Goal: Task Accomplishment & Management: Use online tool/utility

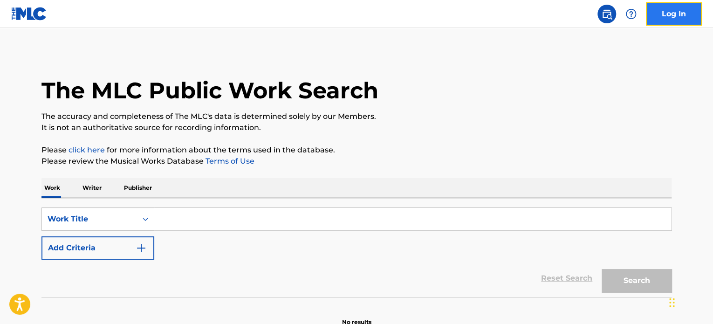
click at [673, 13] on link "Log In" at bounding box center [674, 13] width 56 height 23
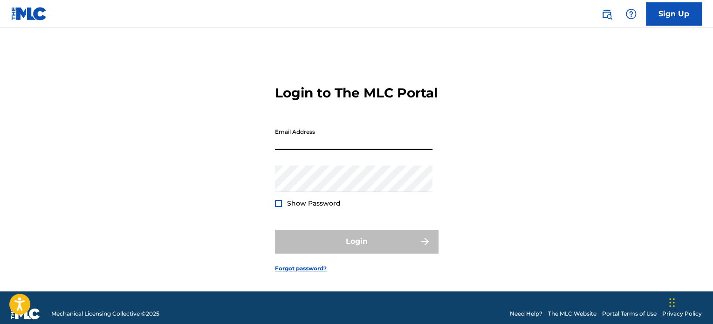
click at [317, 150] on input "Email Address" at bounding box center [353, 136] width 157 height 27
type input "[PERSON_NAME][EMAIL_ADDRESS][DOMAIN_NAME]"
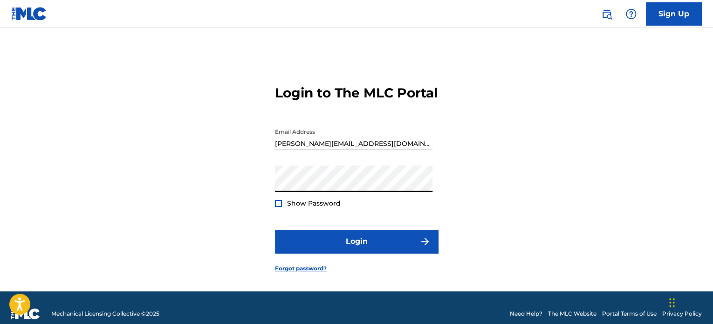
click at [275, 230] on button "Login" at bounding box center [356, 241] width 163 height 23
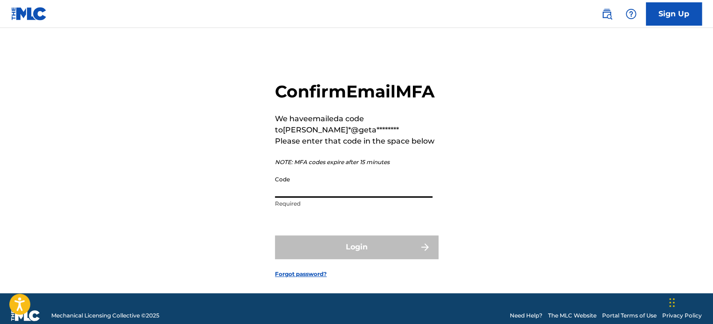
click at [332, 197] on input "Code" at bounding box center [353, 184] width 157 height 27
paste input "164189"
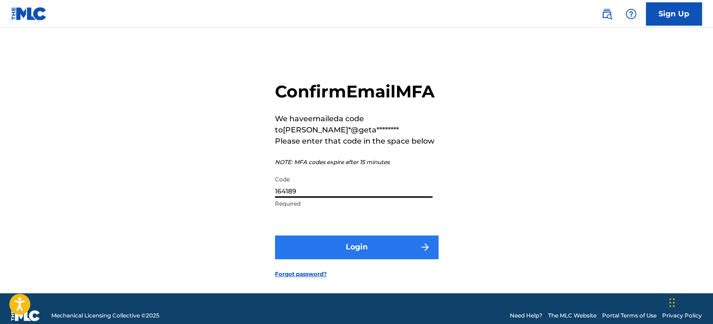
type input "164189"
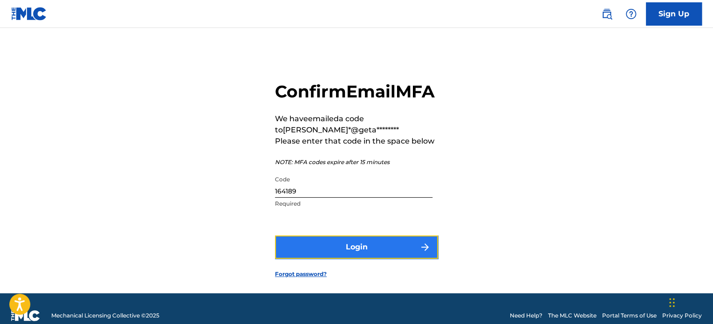
click at [347, 258] on button "Login" at bounding box center [356, 246] width 163 height 23
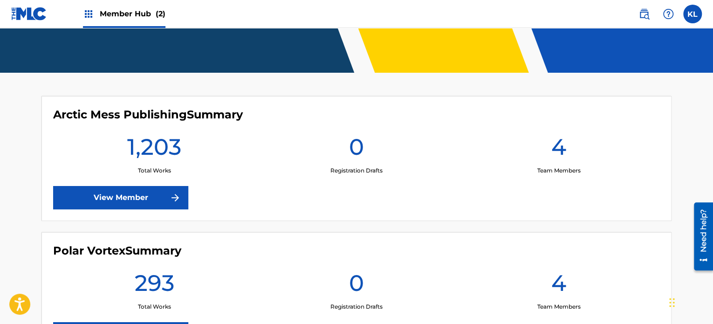
scroll to position [181, 0]
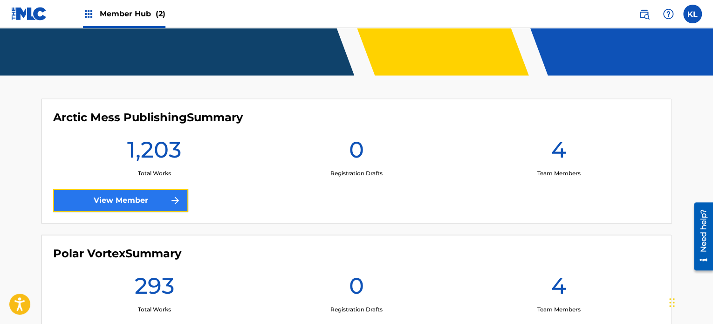
click at [150, 204] on link "View Member" at bounding box center [120, 200] width 135 height 23
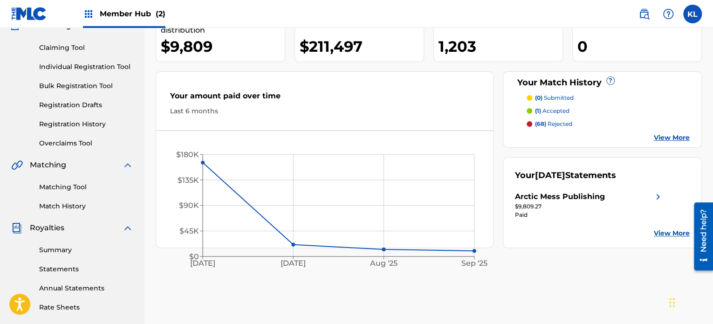
scroll to position [93, 0]
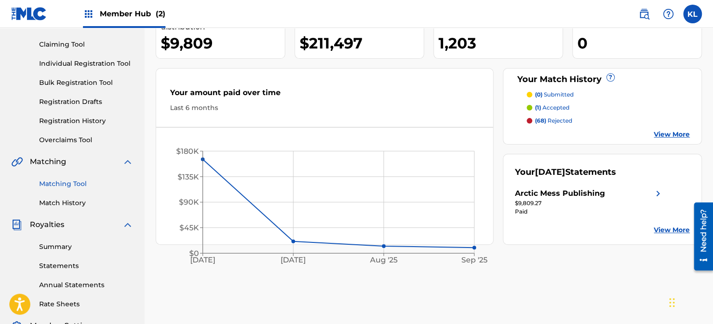
click at [67, 187] on link "Matching Tool" at bounding box center [86, 184] width 94 height 10
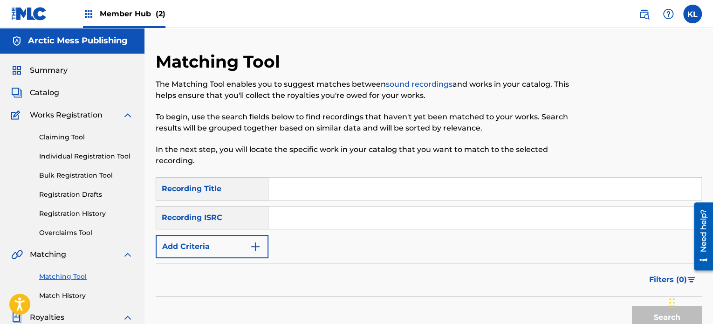
click at [307, 214] on input "Search Form" at bounding box center [484, 217] width 433 height 22
paste input "SE6YL2401642"
click at [648, 307] on button "Search" at bounding box center [667, 317] width 70 height 23
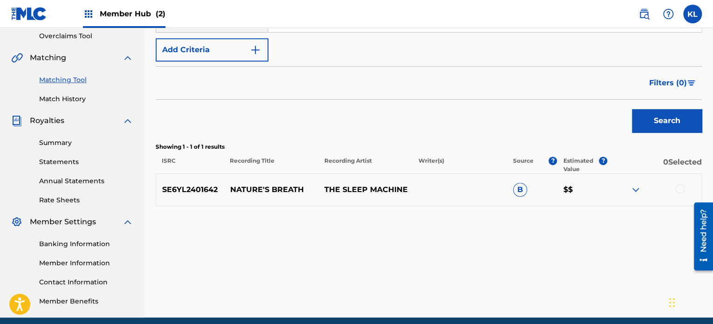
scroll to position [214, 0]
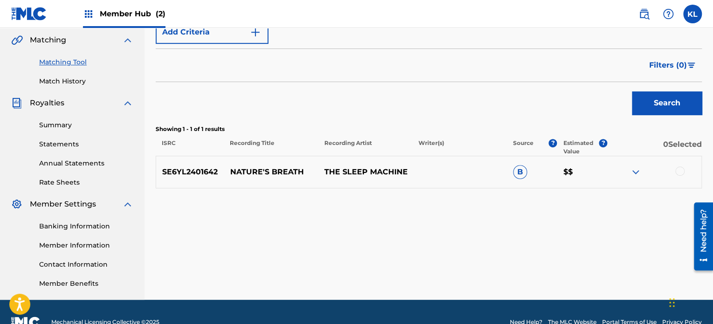
click at [630, 172] on img at bounding box center [635, 171] width 11 height 11
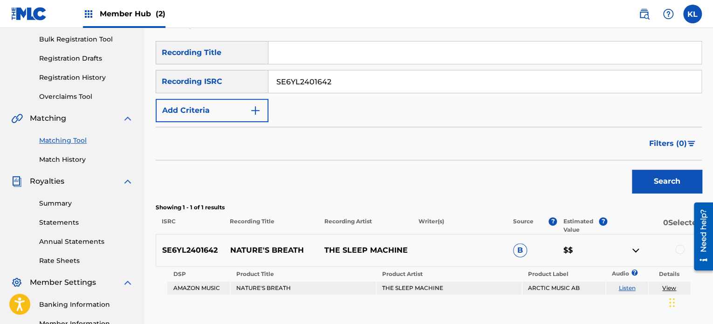
scroll to position [130, 0]
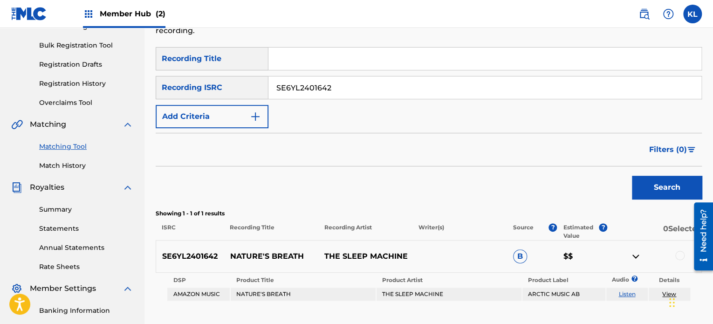
click at [362, 89] on input "SE6YL2401642" at bounding box center [484, 87] width 433 height 22
paste input "39"
click at [632, 176] on button "Search" at bounding box center [667, 187] width 70 height 23
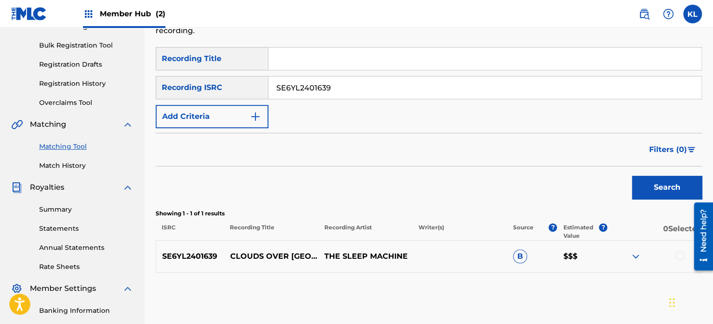
paste input "40"
click at [632, 176] on button "Search" at bounding box center [667, 187] width 70 height 23
paste input "1"
click at [632, 176] on button "Search" at bounding box center [667, 187] width 70 height 23
paste input "37"
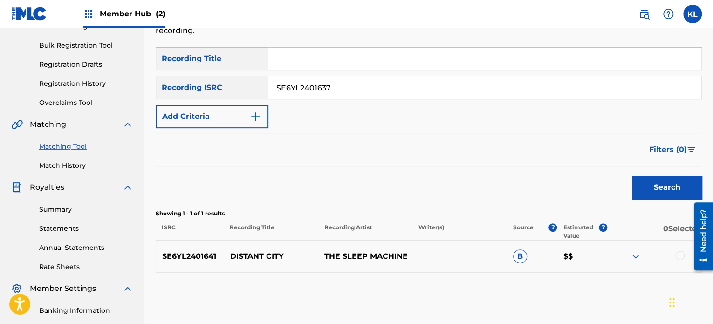
click at [632, 176] on button "Search" at bounding box center [667, 187] width 70 height 23
paste input "8"
click at [632, 176] on button "Search" at bounding box center [667, 187] width 70 height 23
paste input "4"
click at [632, 176] on button "Search" at bounding box center [667, 187] width 70 height 23
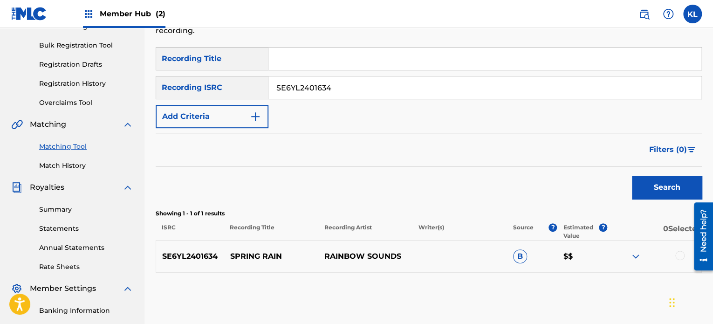
paste input "5"
click at [632, 176] on button "Search" at bounding box center [667, 187] width 70 height 23
paste input "6"
click at [632, 176] on button "Search" at bounding box center [667, 187] width 70 height 23
paste input "3"
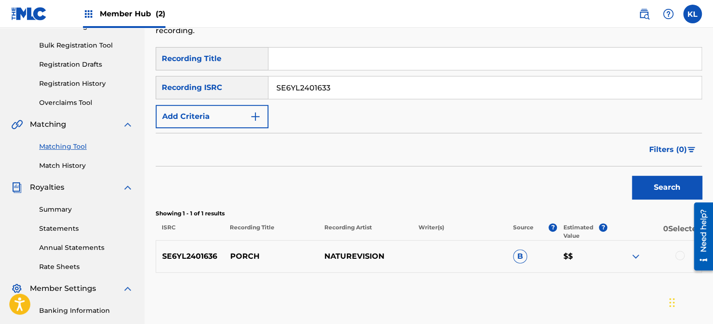
type input "SE6YL2401633"
click at [632, 176] on button "Search" at bounding box center [667, 187] width 70 height 23
